Goal: Task Accomplishment & Management: Complete application form

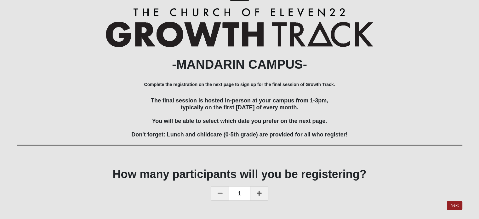
scroll to position [43, 0]
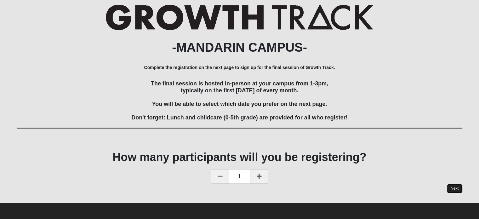
click at [452, 189] on link "Next" at bounding box center [454, 188] width 15 height 9
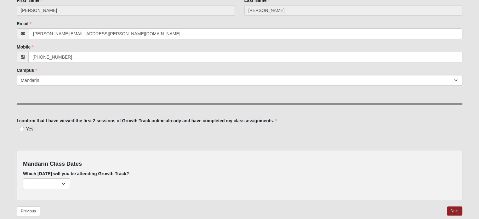
scroll to position [131, 0]
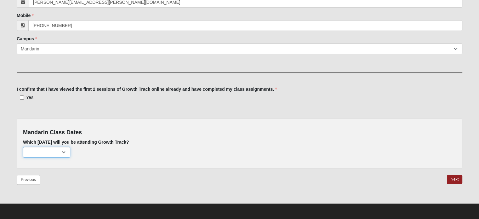
click at [42, 148] on select "[DATE] (none remaining) [DATE] (none remaining) [DATE] (none remaining) [DATE] …" at bounding box center [46, 152] width 47 height 11
select select "671"
click at [23, 147] on select "[DATE] (none remaining) [DATE] (none remaining) [DATE] (none remaining) [DATE] …" at bounding box center [46, 152] width 47 height 11
click at [22, 96] on input "Yes" at bounding box center [22, 97] width 4 height 4
checkbox input "true"
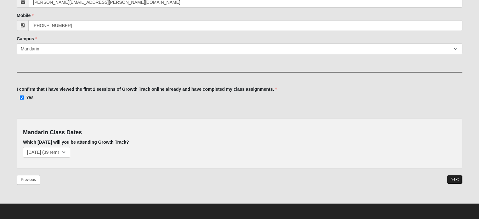
click at [449, 177] on link "Next" at bounding box center [454, 179] width 15 height 9
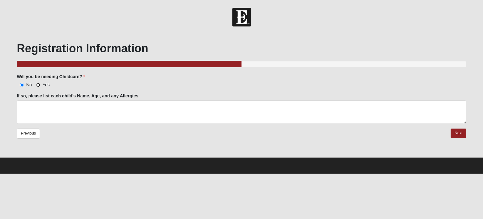
click at [39, 83] on input "Yes" at bounding box center [38, 85] width 4 height 4
radio input "true"
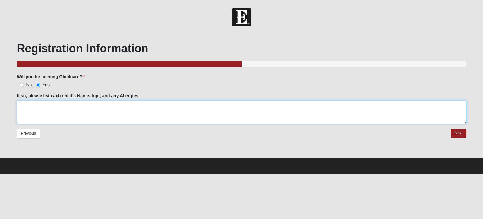
click at [55, 105] on textarea "If so, please list each child's Name, Age, and any Allergies." at bounding box center [242, 111] width 450 height 23
type textarea "P"
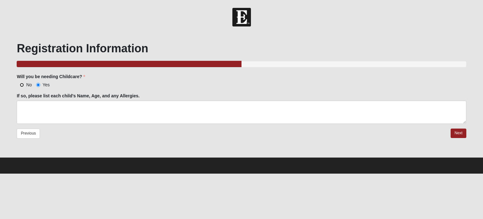
click at [21, 84] on input "No" at bounding box center [22, 85] width 4 height 4
radio input "true"
click at [458, 130] on link "Next" at bounding box center [458, 132] width 15 height 9
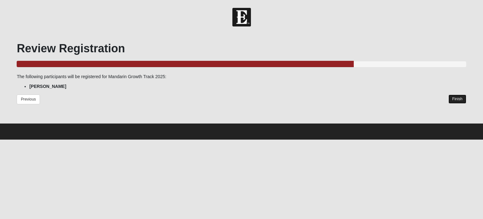
click at [455, 98] on link "Finish" at bounding box center [458, 98] width 18 height 9
